Goal: Navigation & Orientation: Go to known website

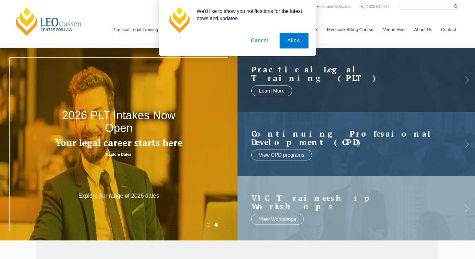
click at [263, 37] on button "Cancel" at bounding box center [259, 41] width 33 height 16
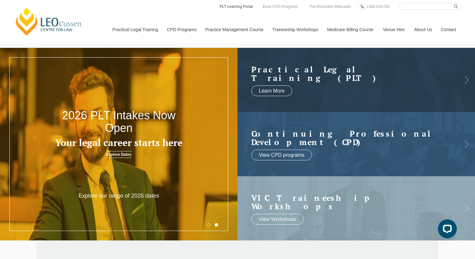
click at [230, 8] on link "PLT Learning Portal" at bounding box center [236, 6] width 35 height 7
